Goal: Task Accomplishment & Management: Use online tool/utility

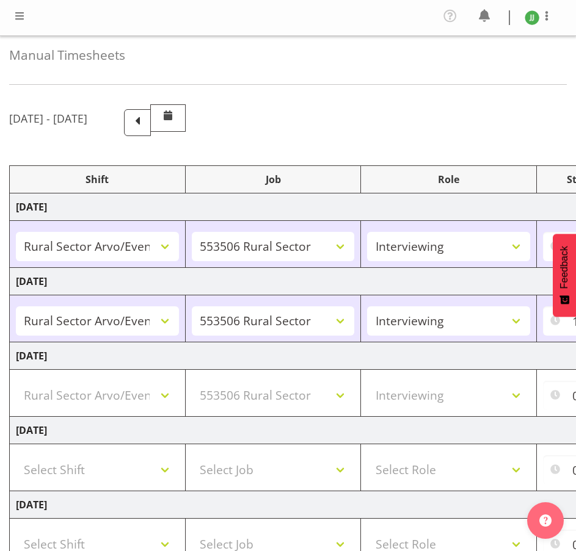
select select "81298"
select select "10587"
select select "47"
select select "81298"
select select "10587"
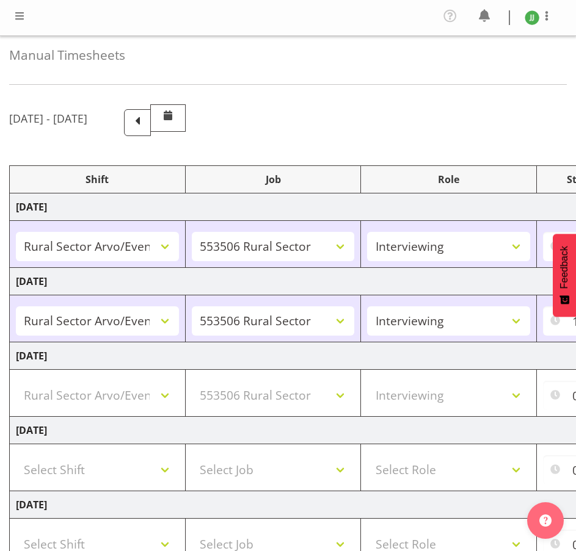
select select "47"
select select "81298"
select select "10587"
select select "47"
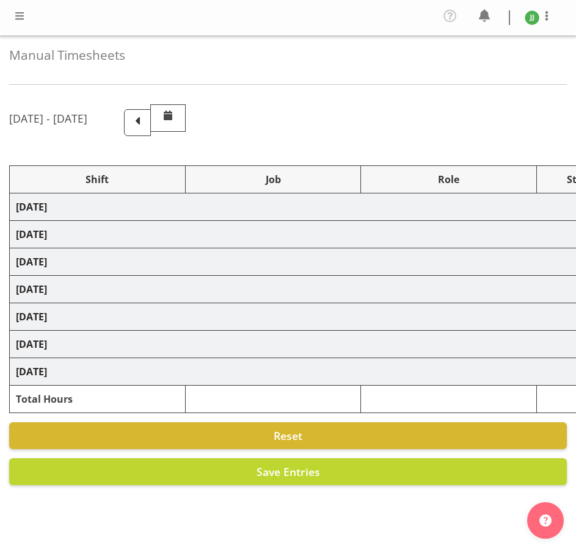
select select "81298"
select select "10587"
select select "47"
select select "81298"
select select "10587"
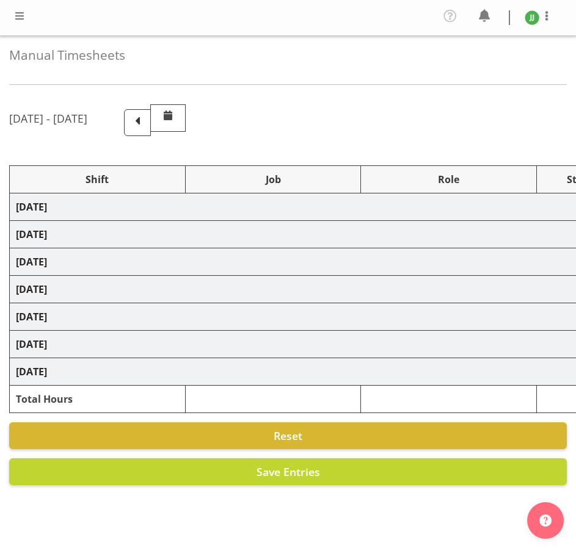
select select "47"
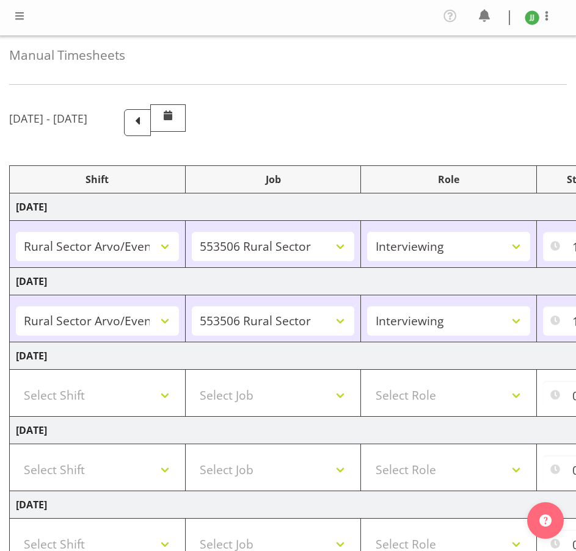
scroll to position [205, 0]
